Goal: Find specific page/section: Find specific page/section

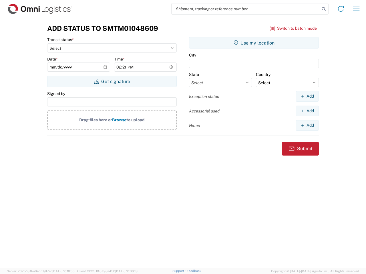
click at [245, 9] on input "search" at bounding box center [245, 8] width 148 height 11
click at [323, 9] on icon at bounding box center [323, 9] width 8 height 8
click at [340, 9] on icon at bounding box center [340, 8] width 9 height 9
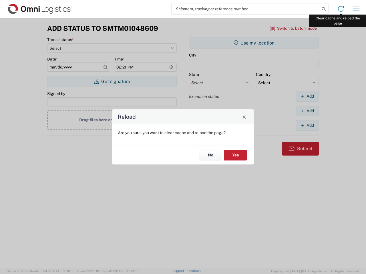
click at [356, 9] on div "Reload Are you sure, you want to clear cache and reload the page? No Yes" at bounding box center [183, 137] width 366 height 274
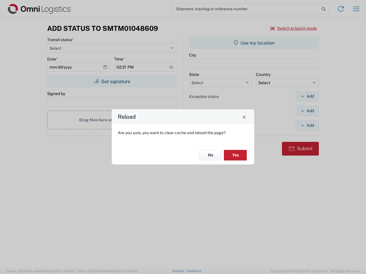
click at [293, 28] on div "Reload Are you sure, you want to clear cache and reload the page? No Yes" at bounding box center [183, 137] width 366 height 274
click at [112, 81] on div "Reload Are you sure, you want to clear cache and reload the page? No Yes" at bounding box center [183, 137] width 366 height 274
click at [254, 43] on div "Reload Are you sure, you want to clear cache and reload the page? No Yes" at bounding box center [183, 137] width 366 height 274
click at [307, 96] on div "Reload Are you sure, you want to clear cache and reload the page? No Yes" at bounding box center [183, 137] width 366 height 274
click at [307, 111] on div "Reload Are you sure, you want to clear cache and reload the page? No Yes" at bounding box center [183, 137] width 366 height 274
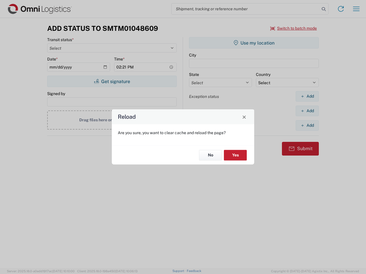
click at [307, 125] on div "Reload Are you sure, you want to clear cache and reload the page? No Yes" at bounding box center [183, 137] width 366 height 274
